Goal: Task Accomplishment & Management: Manage account settings

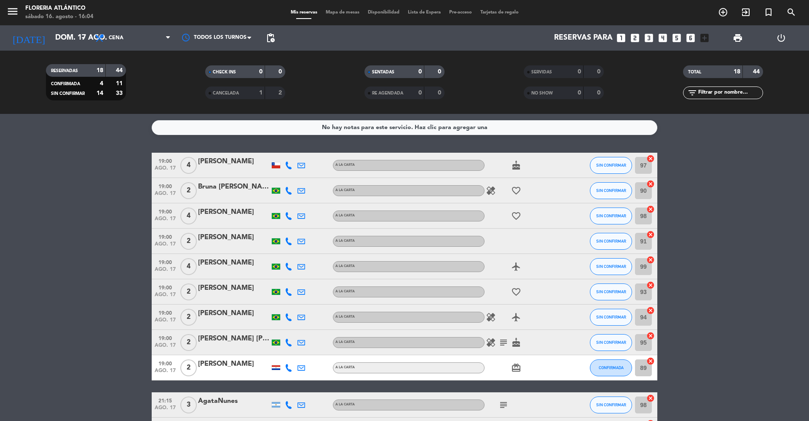
click at [245, 80] on div "CHECK INS 0 0" at bounding box center [245, 75] width 159 height 21
click at [238, 91] on span "CANCELADA" at bounding box center [226, 93] width 26 height 4
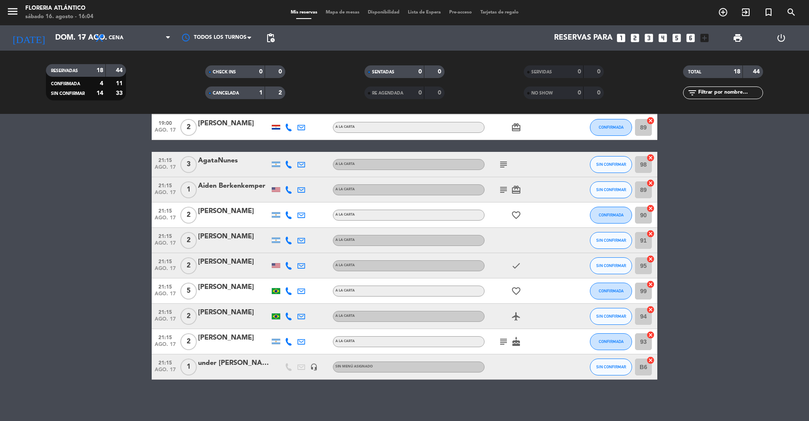
scroll to position [210, 0]
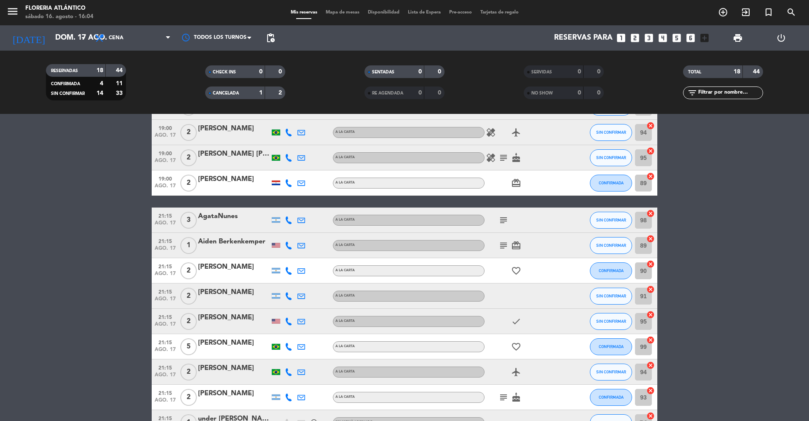
click at [241, 88] on div "CANCELADA" at bounding box center [226, 93] width 39 height 10
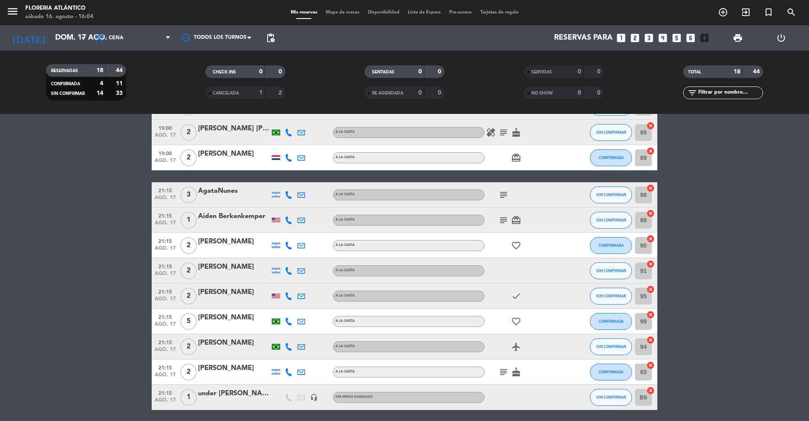
click at [498, 193] on span "subject" at bounding box center [503, 195] width 13 height 10
click at [502, 193] on icon "subject" at bounding box center [504, 195] width 10 height 10
click at [131, 276] on bookings-row "19:00 ago. 17 4 [PERSON_NAME] A [PERSON_NAME] cake SIN CONFIRMAR 97 cancel 19:0…" at bounding box center [404, 176] width 809 height 467
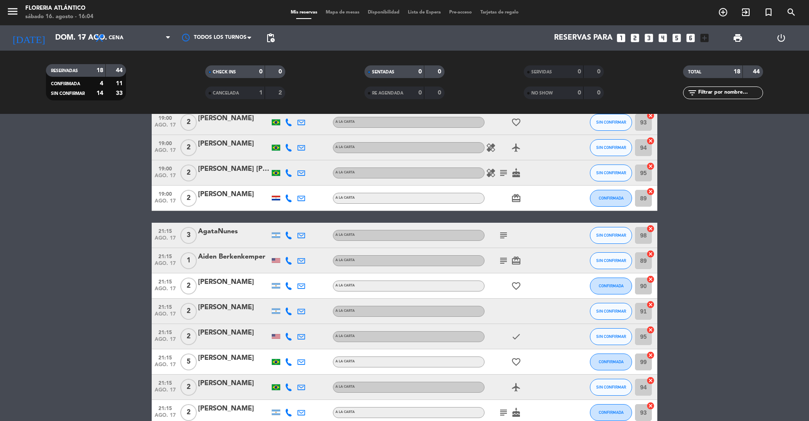
scroll to position [0, 0]
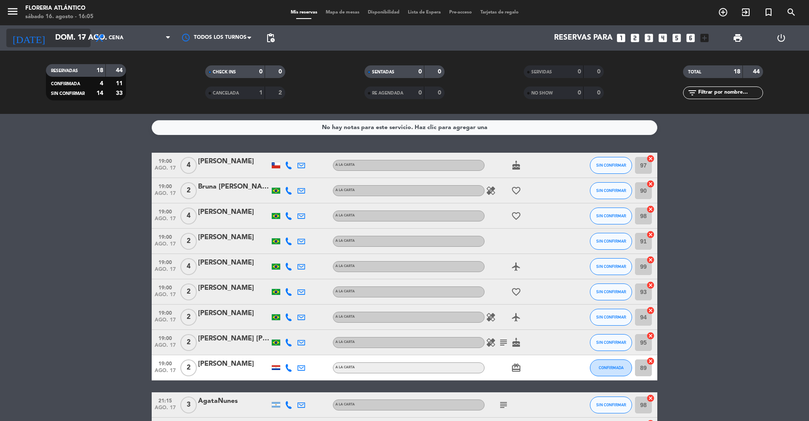
click at [57, 29] on div "[DATE] dom. 17 ago. arrow_drop_down" at bounding box center [48, 38] width 84 height 19
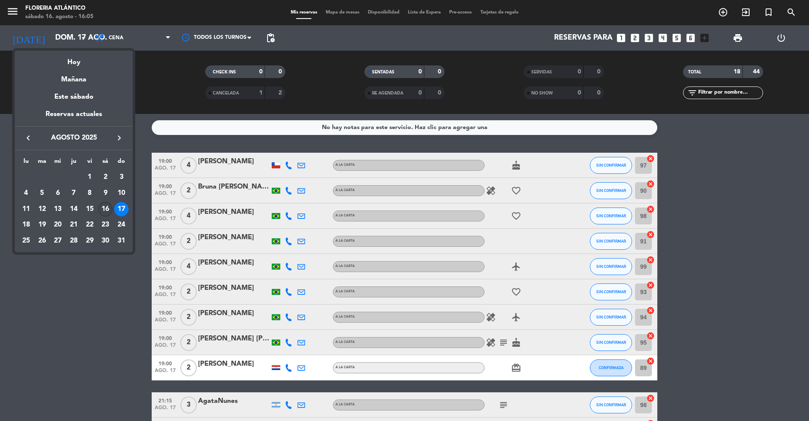
click at [107, 209] on div "16" at bounding box center [105, 209] width 14 height 14
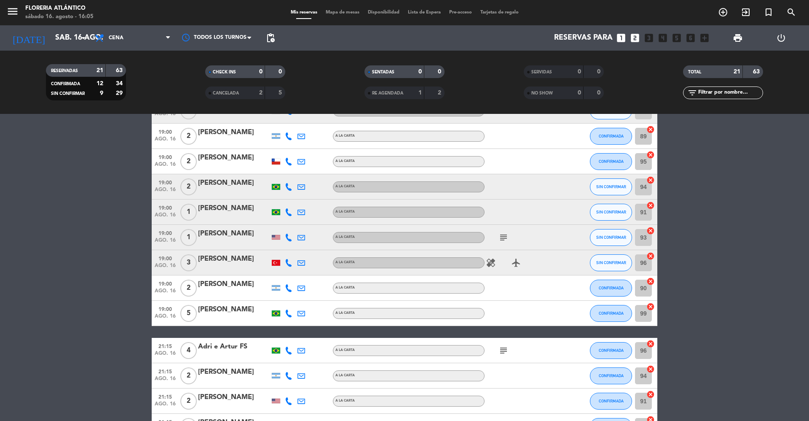
scroll to position [36, 0]
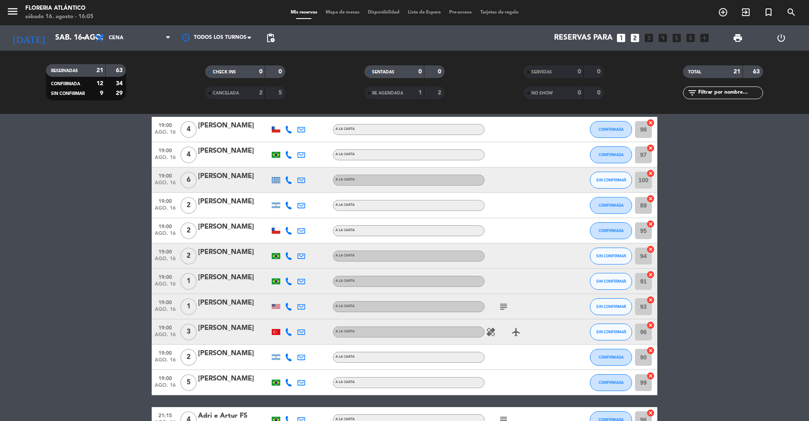
click at [213, 93] on span "CANCELADA" at bounding box center [226, 93] width 26 height 4
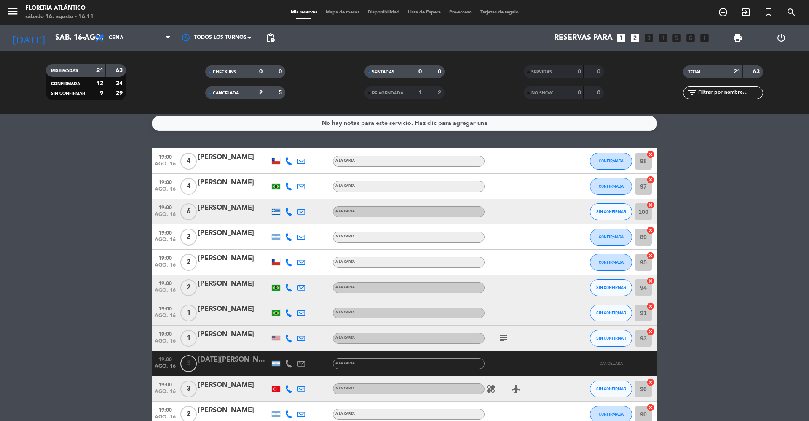
scroll to position [0, 0]
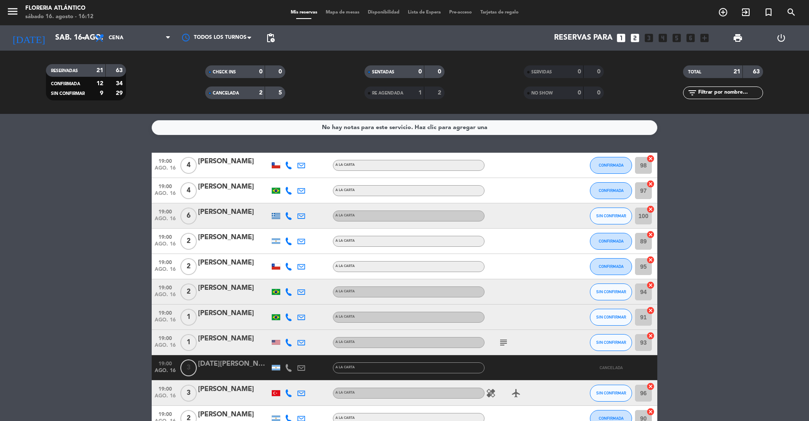
click at [223, 86] on div "CANCELADA 2 5" at bounding box center [245, 92] width 80 height 13
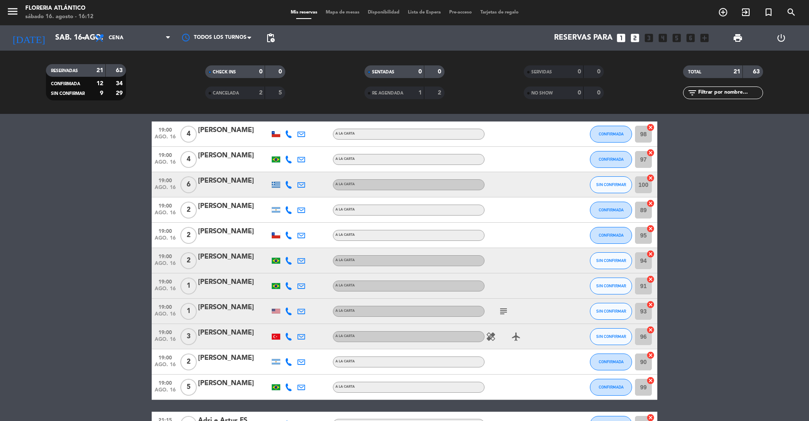
scroll to position [56, 0]
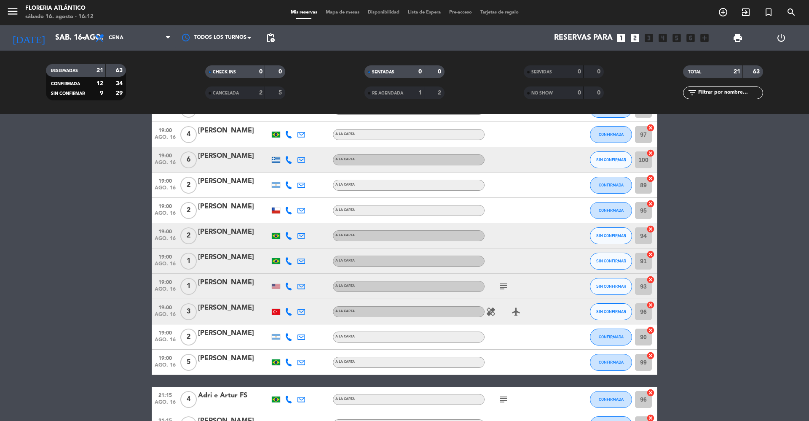
click at [504, 292] on div "subject" at bounding box center [523, 286] width 76 height 25
drag, startPoint x: 504, startPoint y: 292, endPoint x: 502, endPoint y: 286, distance: 6.8
click at [502, 286] on icon "subject" at bounding box center [504, 286] width 10 height 10
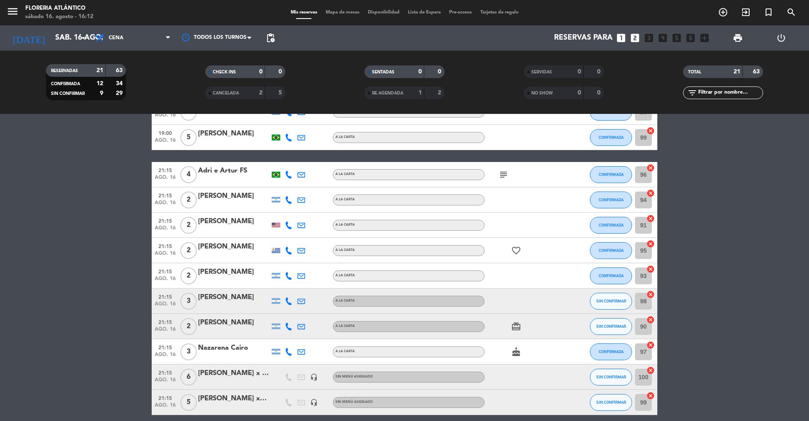
scroll to position [316, 0]
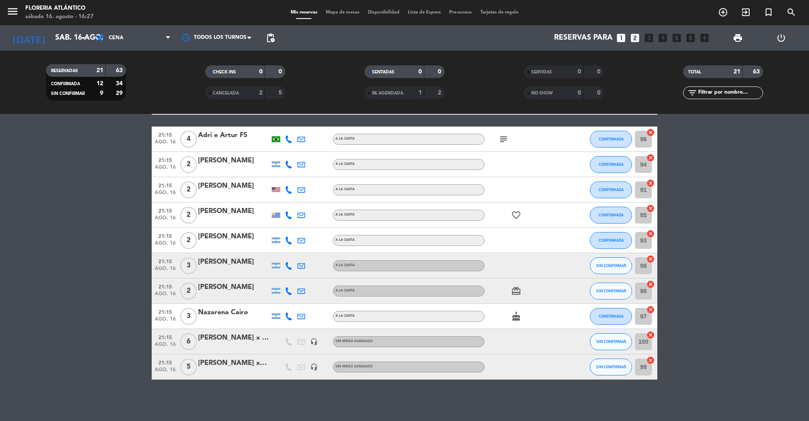
click at [243, 344] on div at bounding box center [234, 346] width 72 height 7
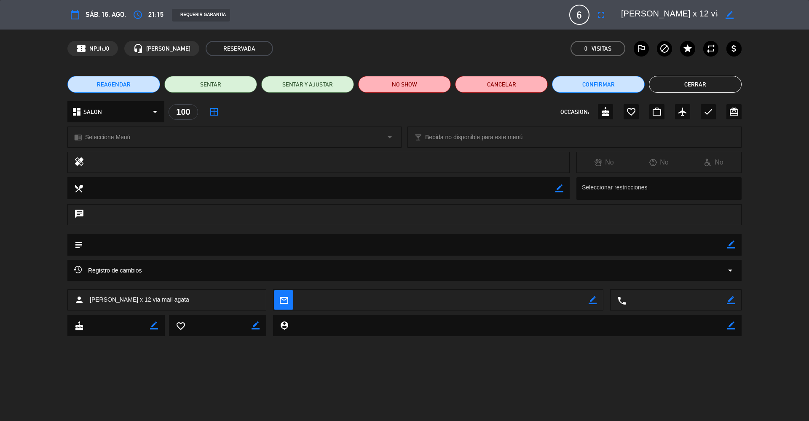
click at [713, 88] on button "Cerrar" at bounding box center [695, 84] width 93 height 17
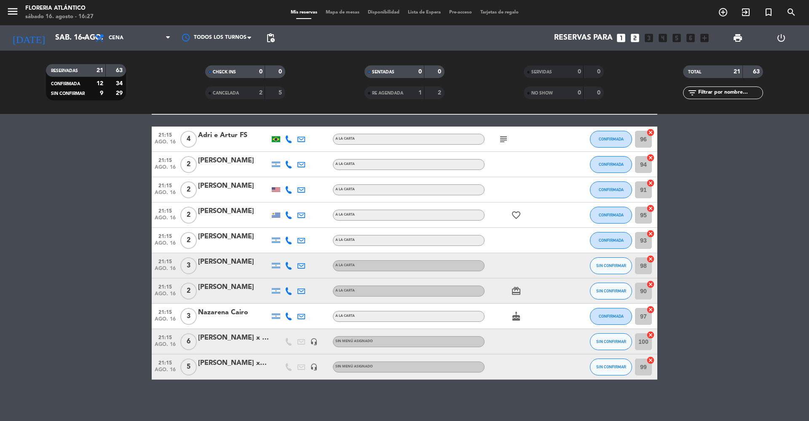
click at [221, 284] on div "[PERSON_NAME]" at bounding box center [234, 287] width 72 height 11
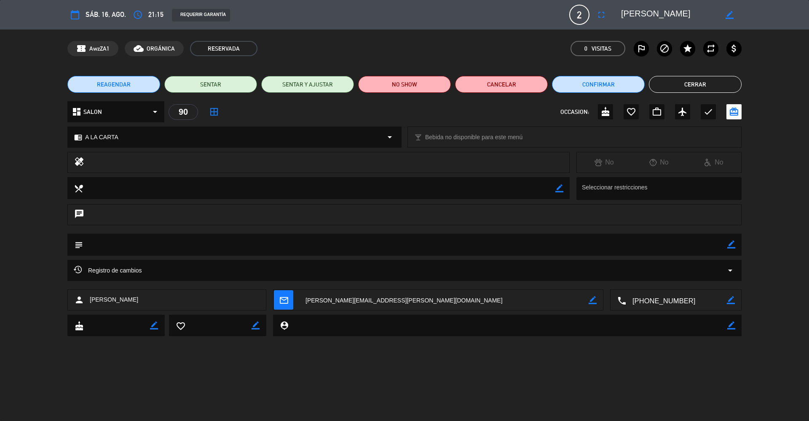
click at [284, 295] on icon "mail_outline" at bounding box center [283, 299] width 9 height 9
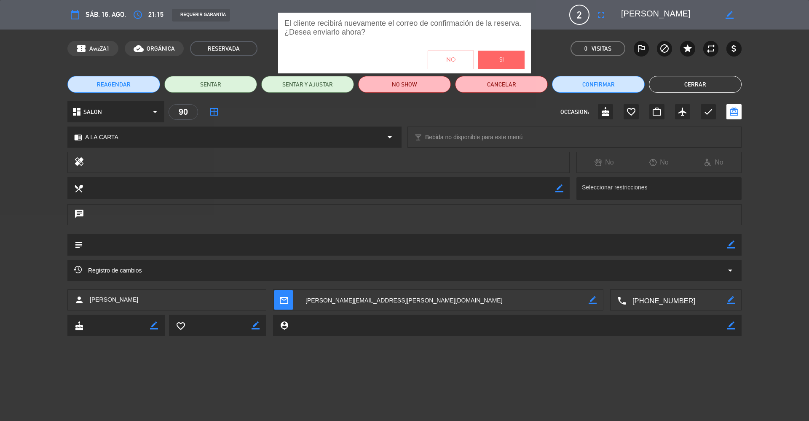
click at [506, 56] on button "Si" at bounding box center [501, 60] width 46 height 19
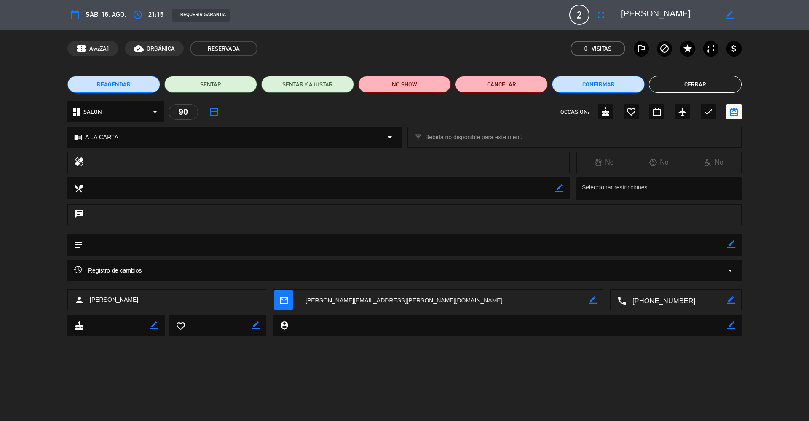
click at [702, 83] on button "Cerrar" at bounding box center [695, 84] width 93 height 17
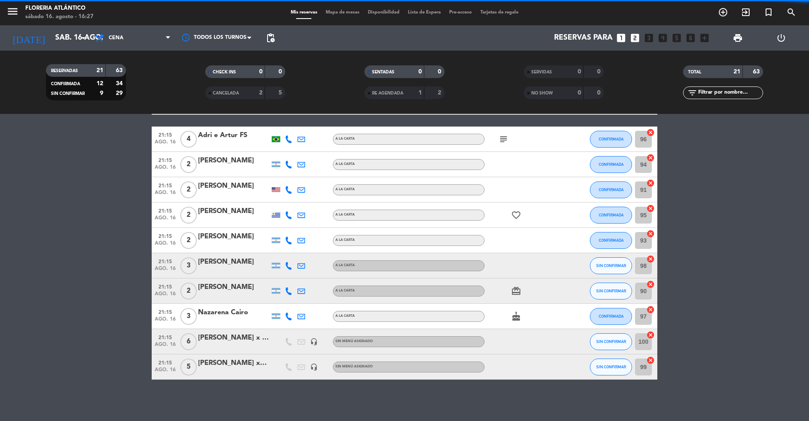
click at [233, 262] on div "[PERSON_NAME]" at bounding box center [234, 261] width 72 height 11
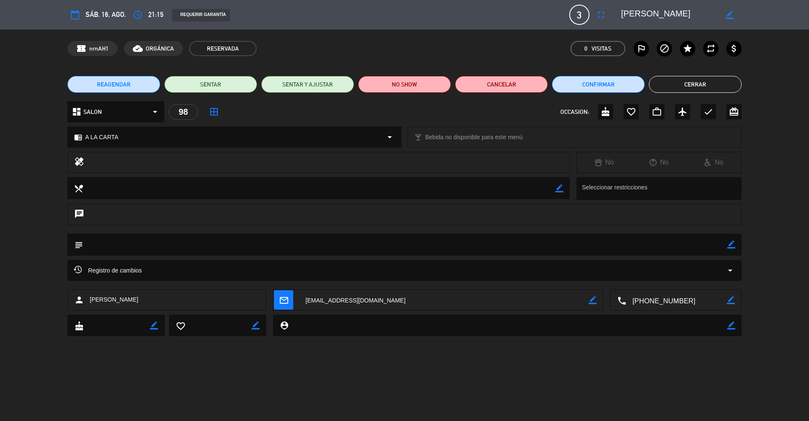
click at [284, 302] on icon "mail_outline" at bounding box center [283, 299] width 9 height 9
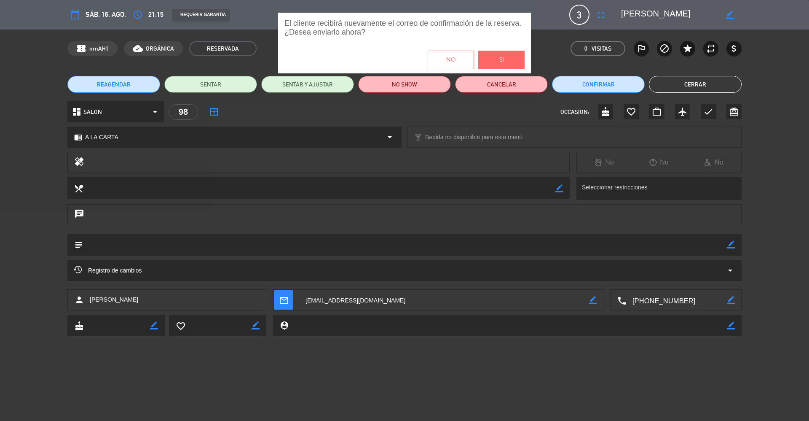
click at [510, 61] on button "Si" at bounding box center [501, 60] width 46 height 19
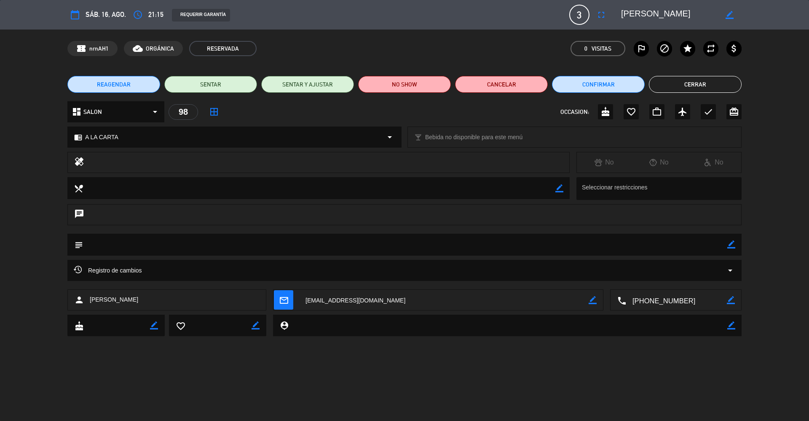
click at [671, 86] on button "Cerrar" at bounding box center [695, 84] width 93 height 17
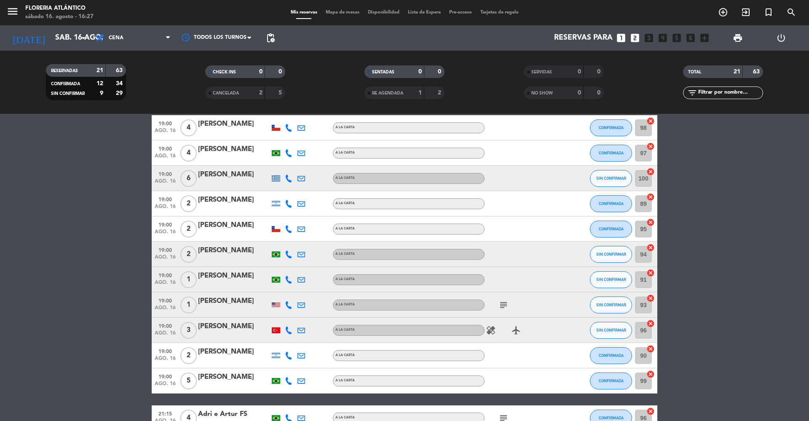
scroll to position [35, 0]
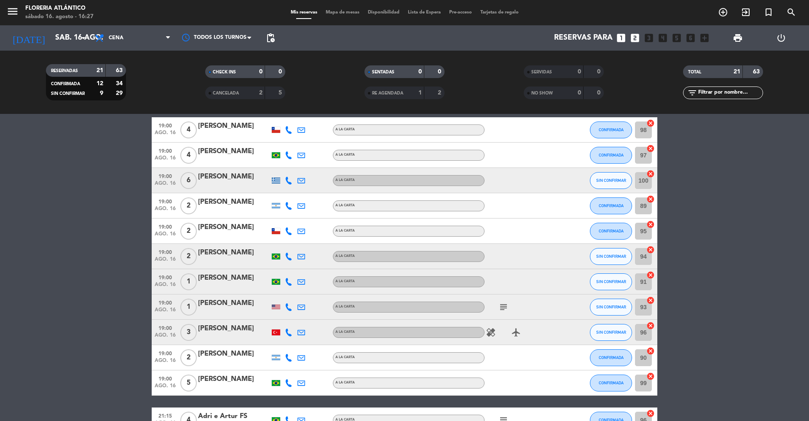
click at [213, 176] on div "[PERSON_NAME]" at bounding box center [234, 176] width 72 height 11
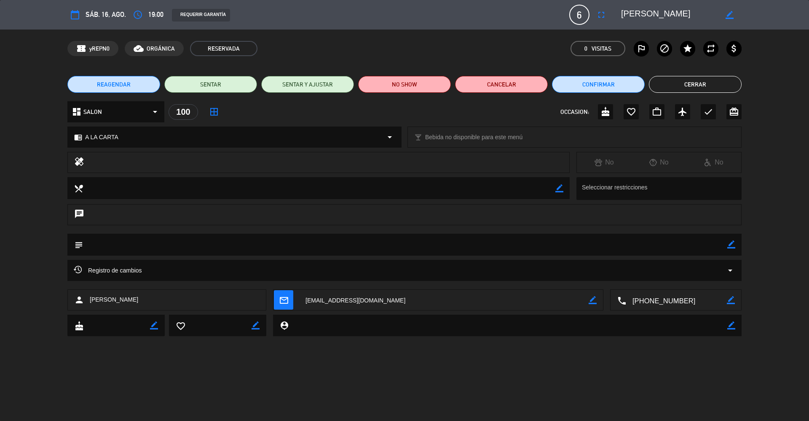
click at [279, 295] on icon "mail_outline" at bounding box center [283, 299] width 9 height 9
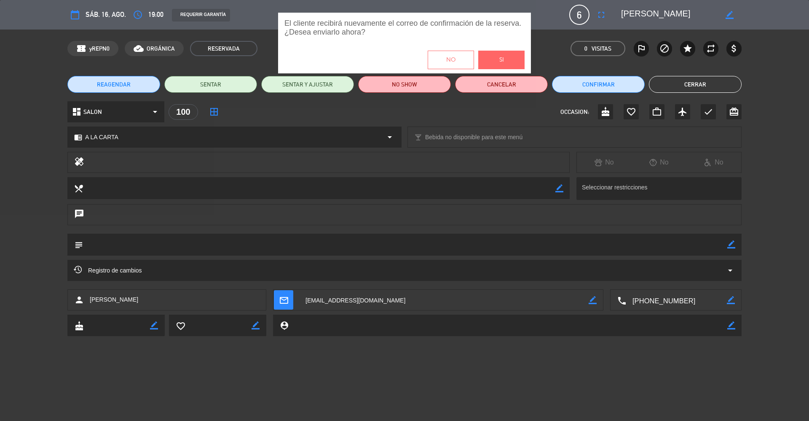
click at [512, 63] on button "Si" at bounding box center [501, 60] width 46 height 19
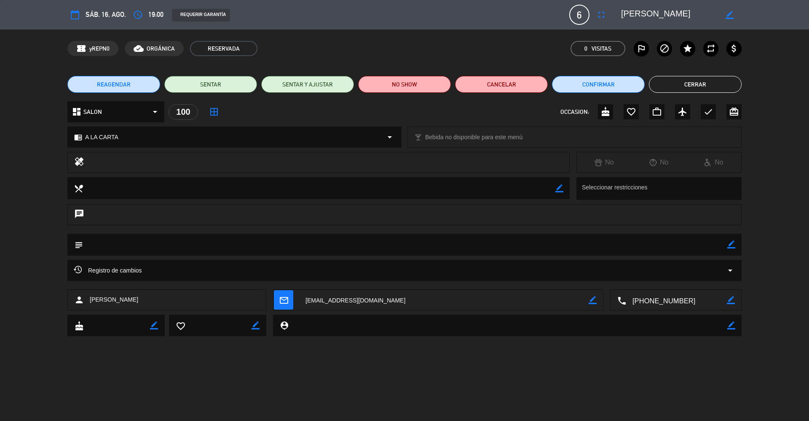
click at [675, 78] on button "Cerrar" at bounding box center [695, 84] width 93 height 17
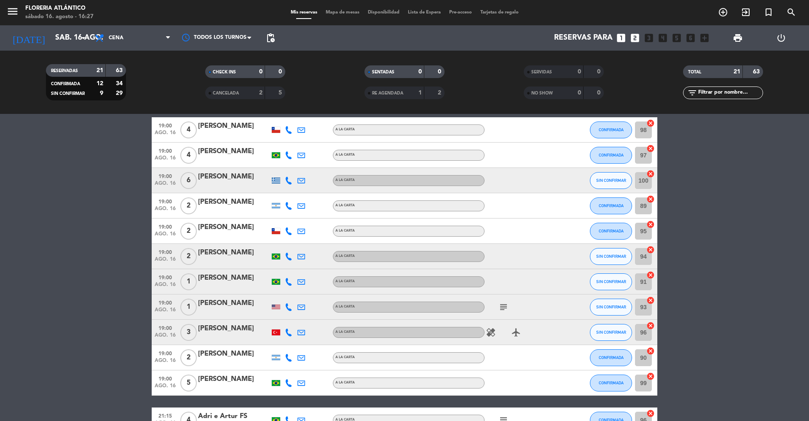
click at [211, 248] on div "[PERSON_NAME]" at bounding box center [234, 252] width 72 height 11
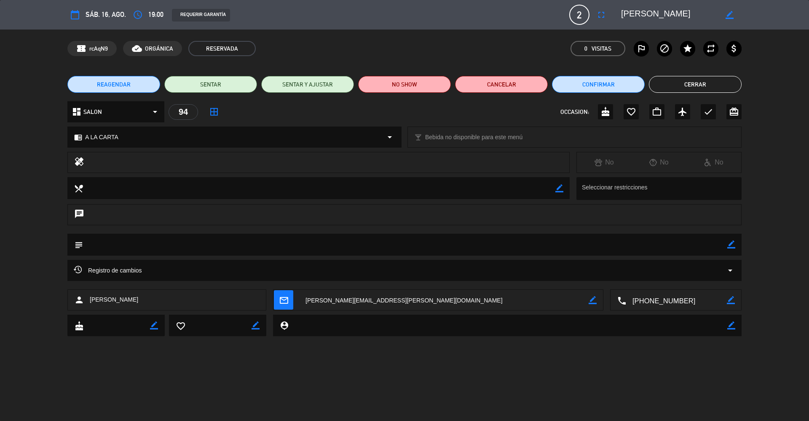
click at [287, 294] on span "mail_outline" at bounding box center [283, 299] width 19 height 19
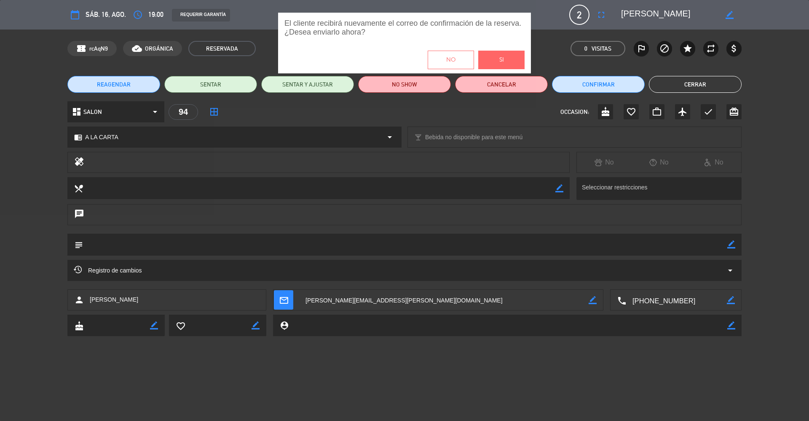
click at [499, 67] on button "Si" at bounding box center [501, 60] width 46 height 19
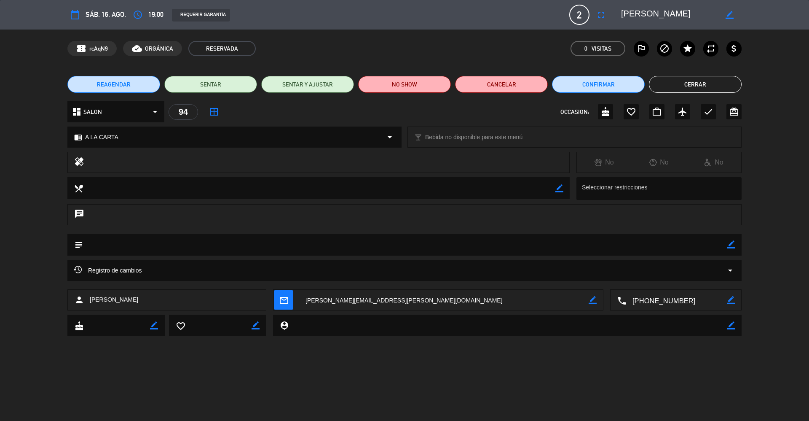
click at [685, 84] on button "Cerrar" at bounding box center [695, 84] width 93 height 17
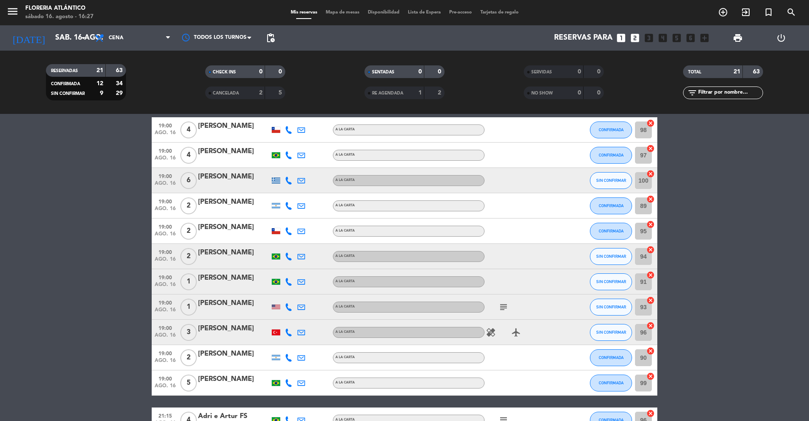
click at [231, 278] on div "[PERSON_NAME]" at bounding box center [234, 277] width 72 height 11
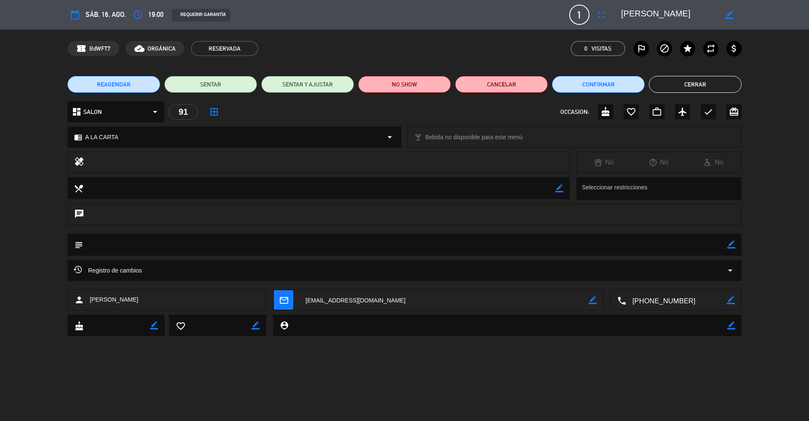
click at [280, 295] on icon "mail_outline" at bounding box center [283, 299] width 9 height 9
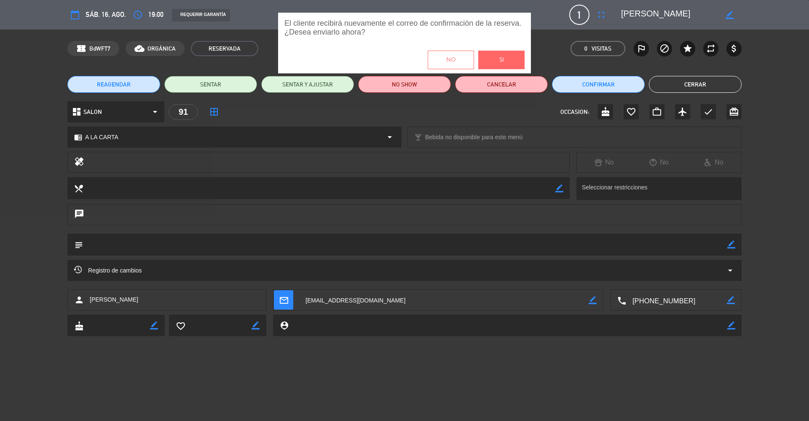
click at [499, 55] on span "Si" at bounding box center [501, 60] width 5 height 10
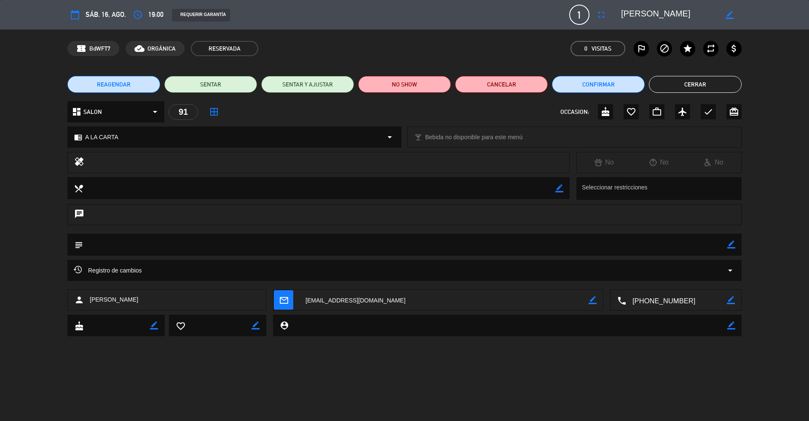
click at [710, 78] on button "Cerrar" at bounding box center [695, 84] width 93 height 17
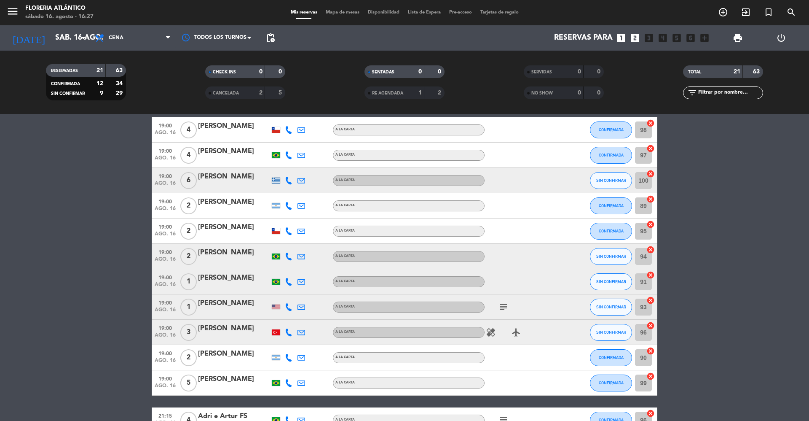
click at [239, 305] on div "[PERSON_NAME]" at bounding box center [234, 303] width 72 height 11
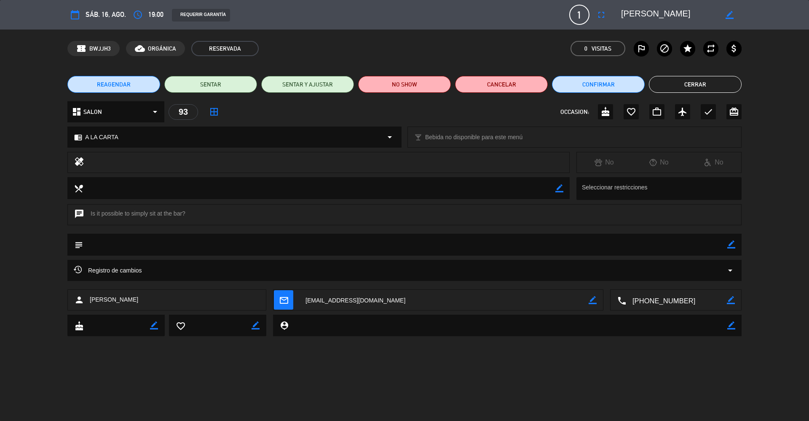
click at [287, 300] on icon "mail_outline" at bounding box center [283, 299] width 9 height 9
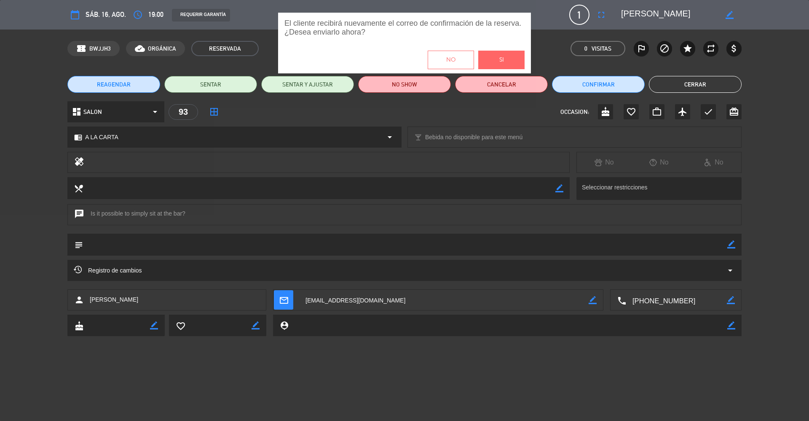
click at [506, 62] on button "Si" at bounding box center [501, 60] width 46 height 19
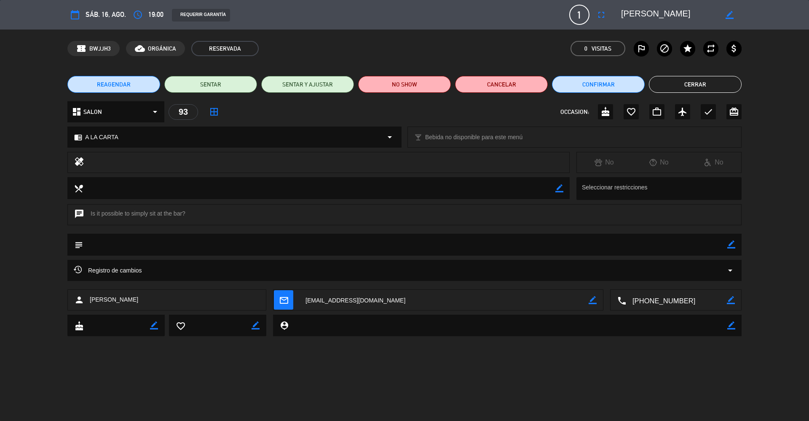
click at [671, 81] on button "Cerrar" at bounding box center [695, 84] width 93 height 17
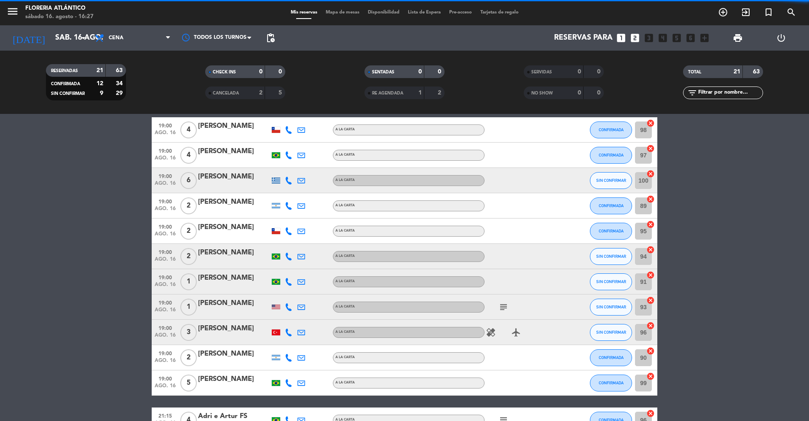
click at [206, 325] on div "[PERSON_NAME]" at bounding box center [234, 328] width 72 height 11
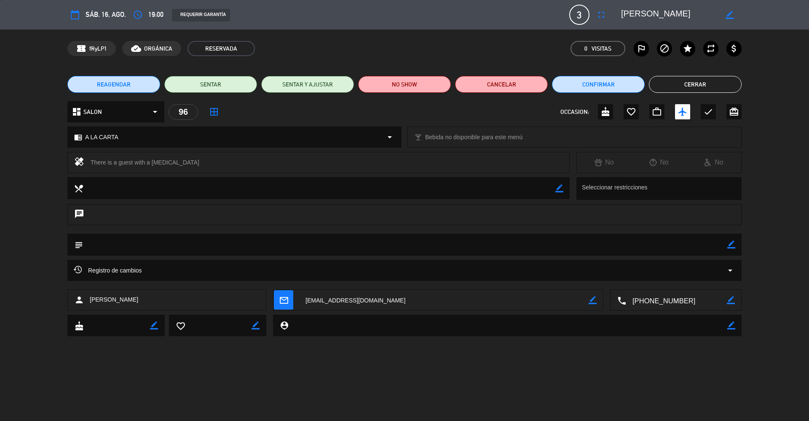
click at [274, 298] on span "mail_outline" at bounding box center [283, 299] width 19 height 19
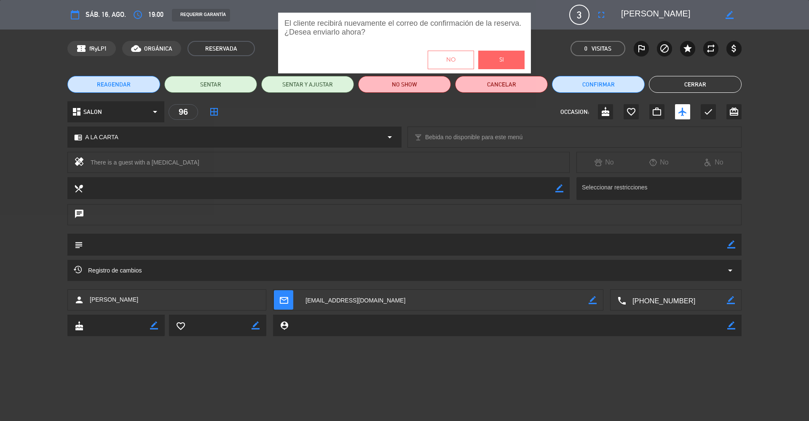
click at [487, 64] on button "Si" at bounding box center [501, 60] width 46 height 19
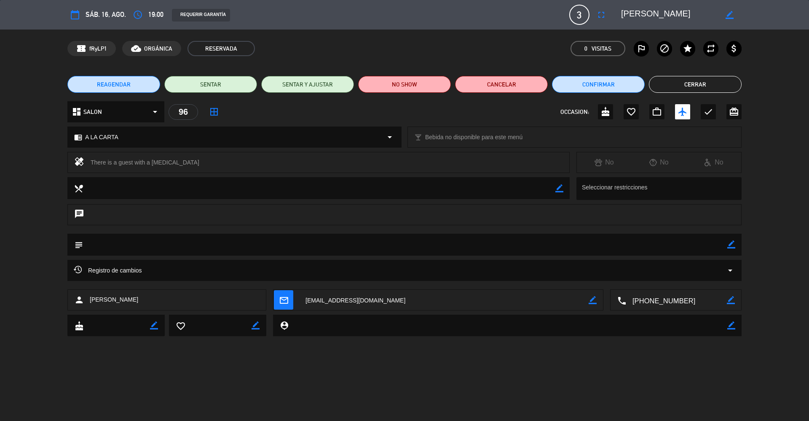
click at [687, 79] on button "Cerrar" at bounding box center [695, 84] width 93 height 17
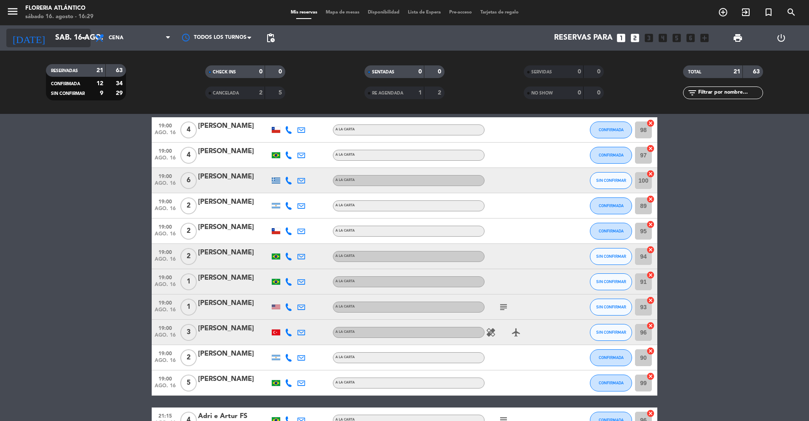
click at [61, 32] on input "sáb. 16 ago." at bounding box center [100, 38] width 98 height 17
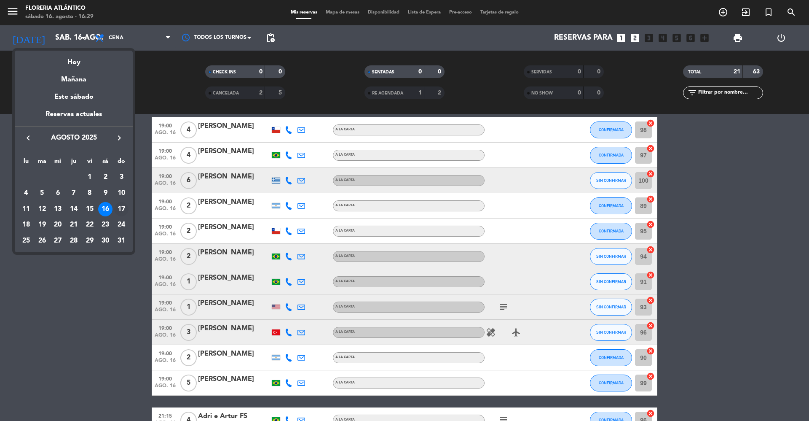
click at [118, 206] on div "17" at bounding box center [121, 209] width 14 height 14
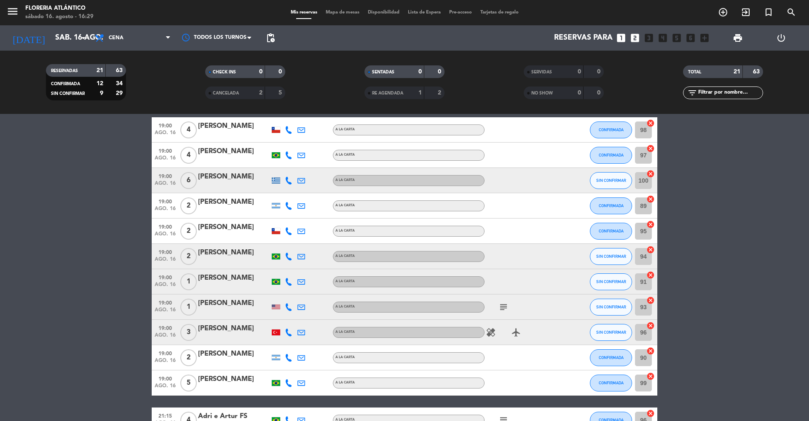
type input "dom. 17 ago."
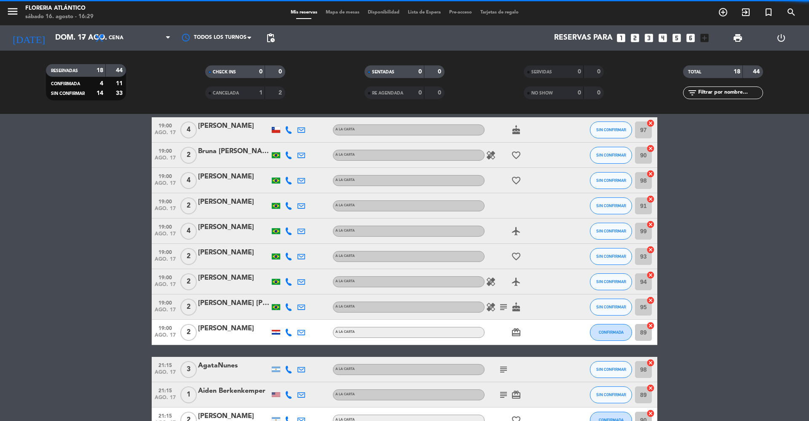
click at [341, 14] on span "Mapa de mesas" at bounding box center [343, 12] width 42 height 5
